Goal: Transaction & Acquisition: Purchase product/service

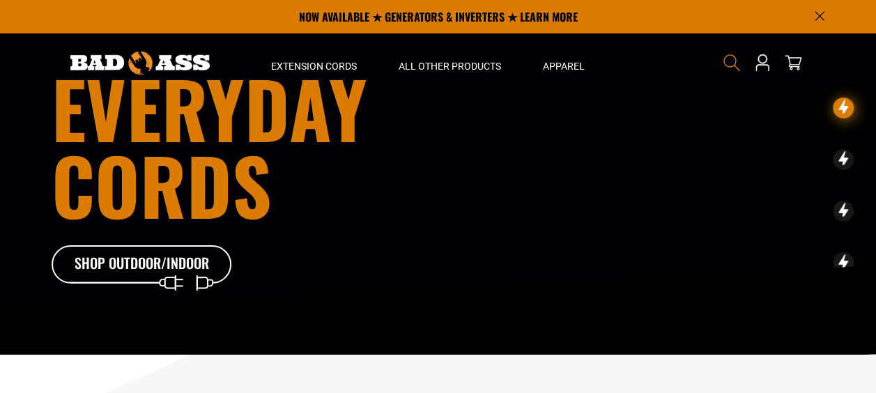
click at [730, 63] on icon "Search" at bounding box center [732, 63] width 18 height 18
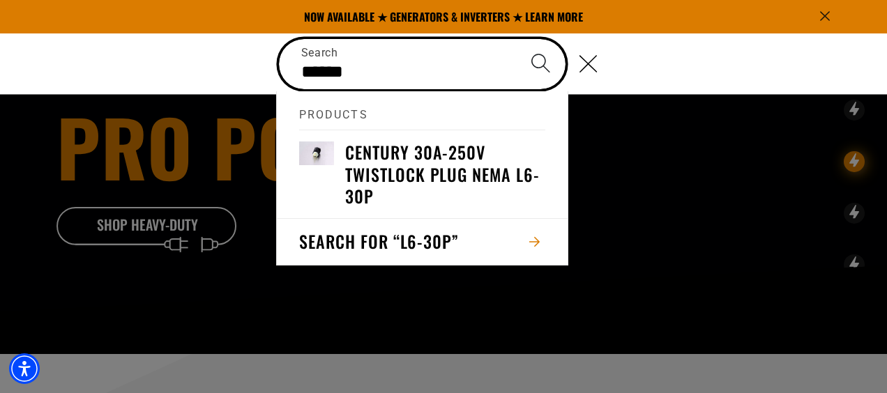
type input "******"
click at [517, 39] on button "Search" at bounding box center [541, 63] width 49 height 49
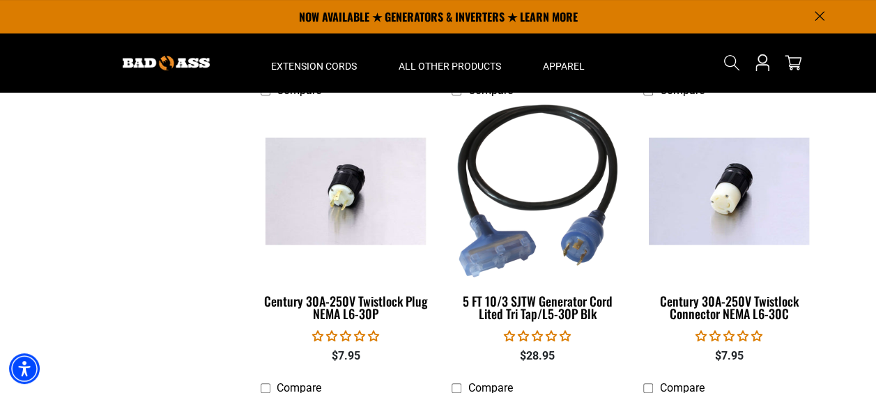
scroll to position [167, 0]
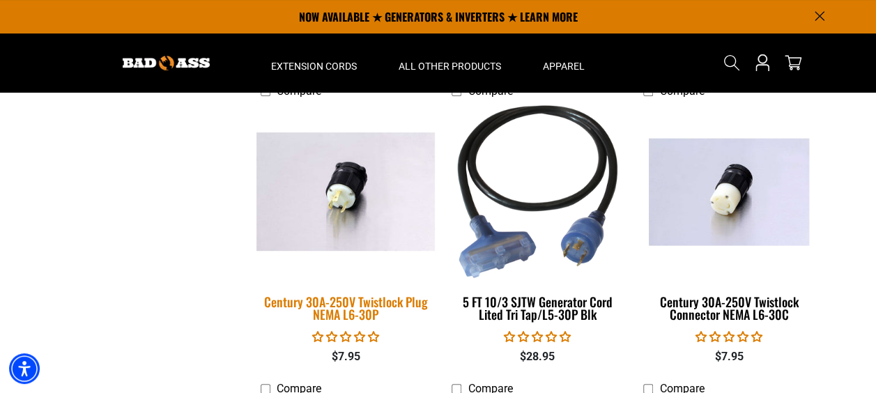
click at [335, 171] on img at bounding box center [345, 191] width 195 height 119
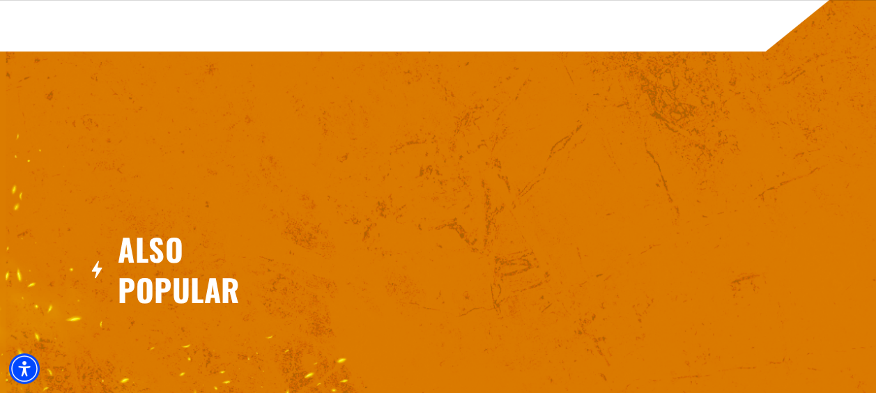
scroll to position [675, 0]
